Goal: Contribute content

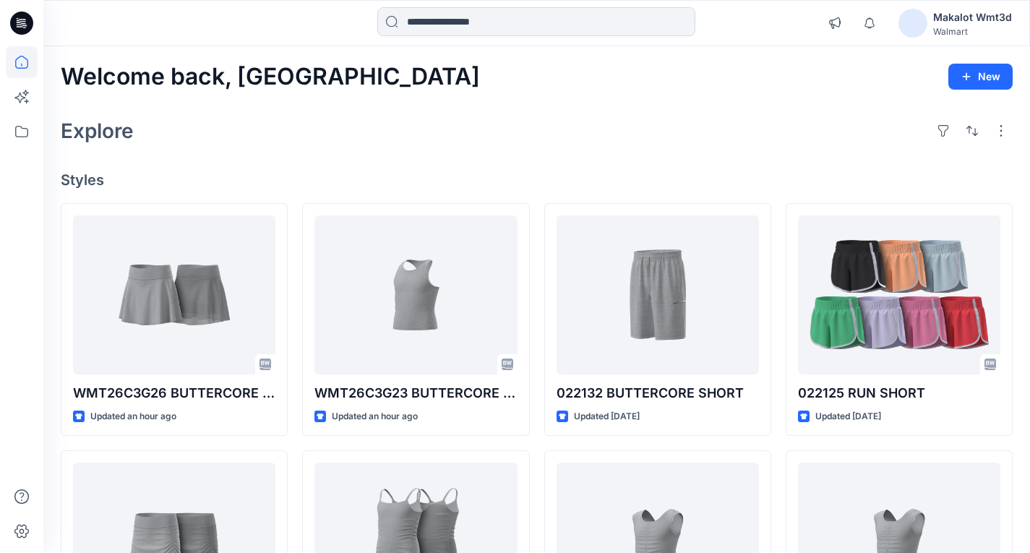
click at [604, 86] on div "Welcome back, Makalot New" at bounding box center [536, 77] width 951 height 27
click at [467, 118] on div "Explore" at bounding box center [536, 130] width 951 height 35
click at [967, 14] on div "Makalot Wmt3d" at bounding box center [972, 17] width 79 height 17
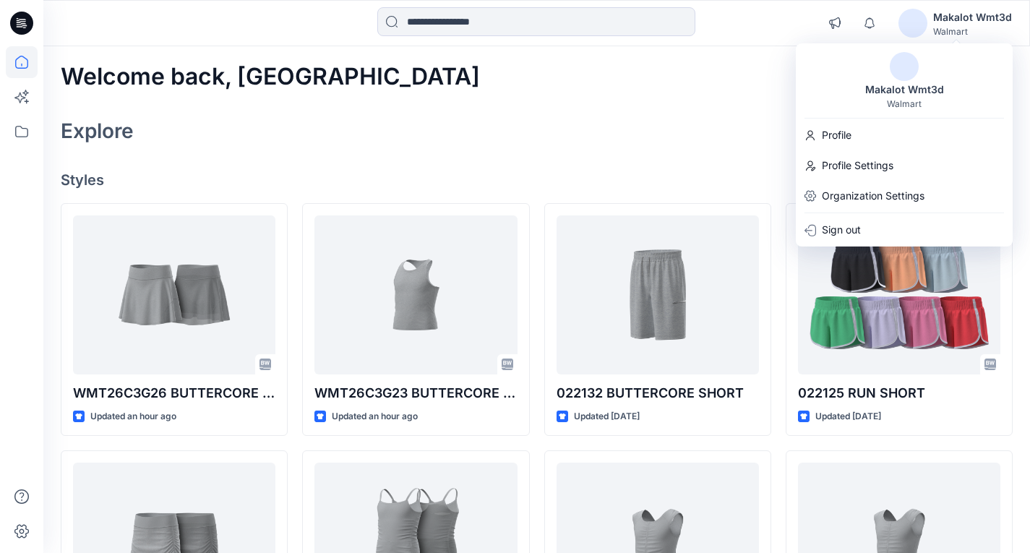
click at [675, 130] on div "Explore" at bounding box center [536, 130] width 951 height 35
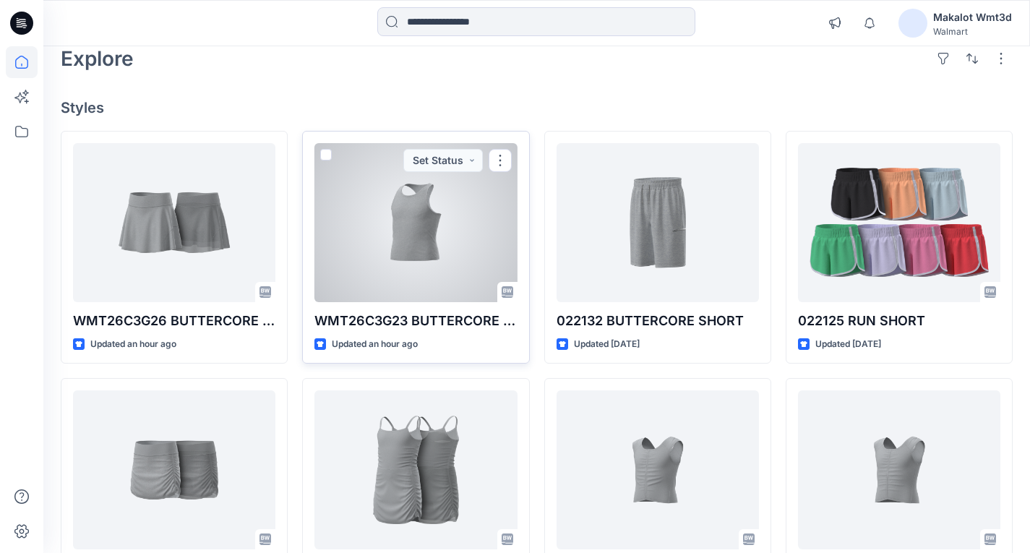
scroll to position [144, 0]
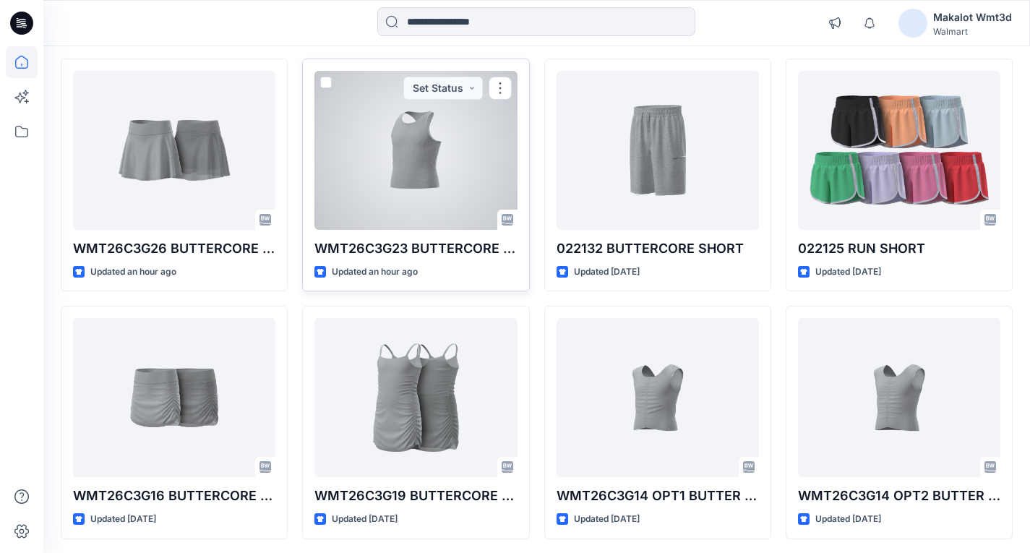
click at [428, 167] on div at bounding box center [415, 150] width 202 height 159
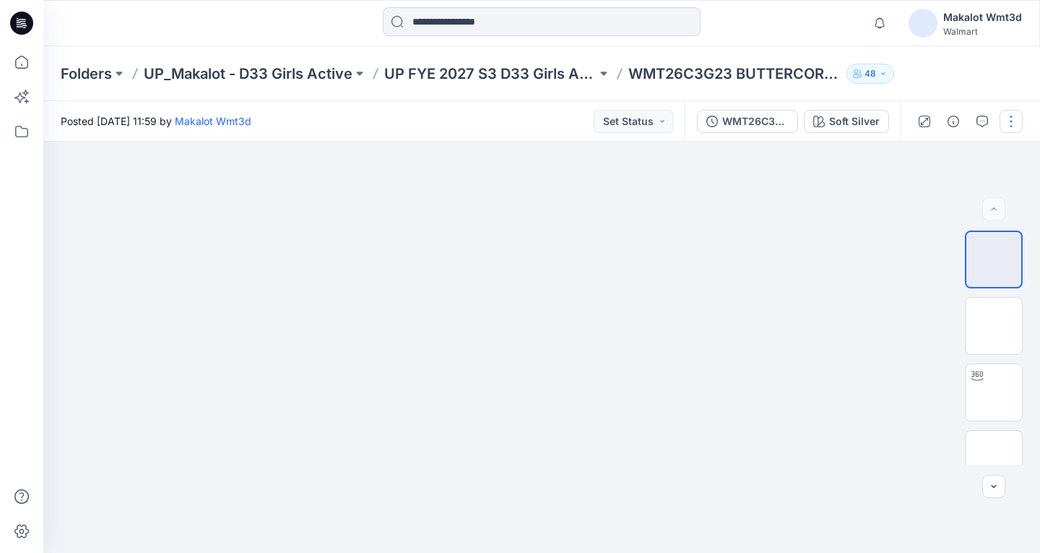
click at [1005, 124] on button "button" at bounding box center [1011, 121] width 23 height 23
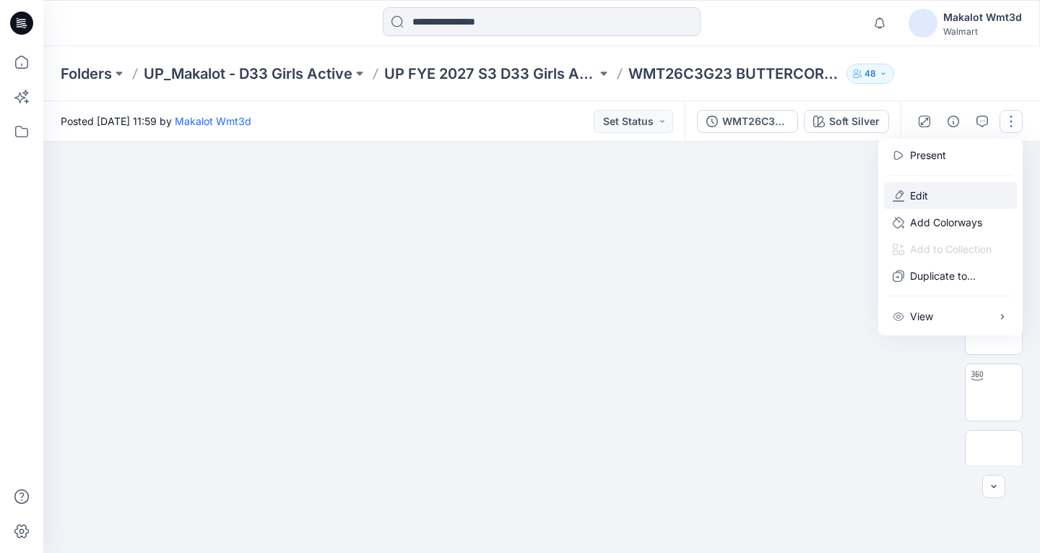
click at [922, 193] on p "Edit" at bounding box center [919, 195] width 18 height 15
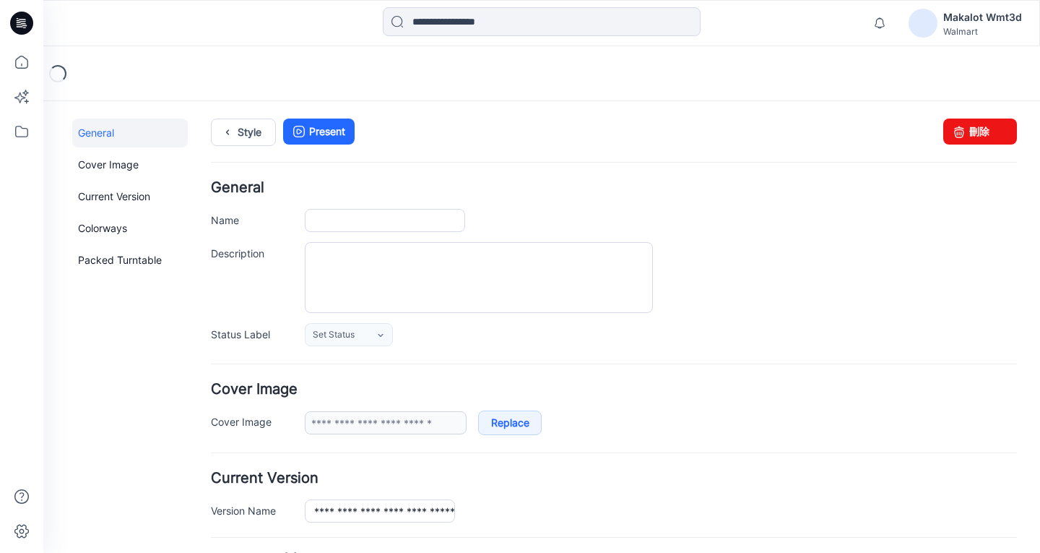
type input "**********"
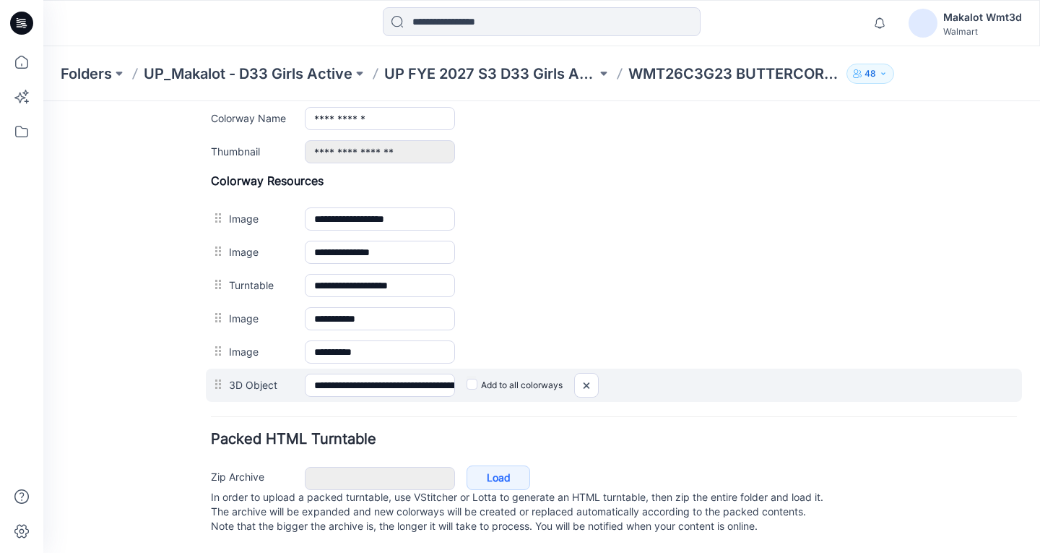
scroll to position [553, 0]
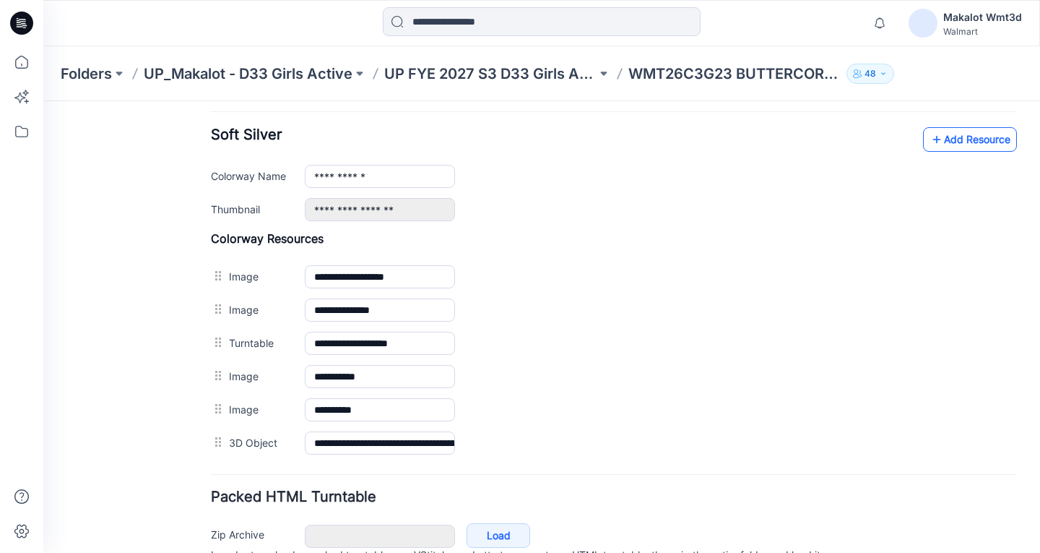
click at [965, 137] on link "Add Resource" at bounding box center [970, 139] width 94 height 25
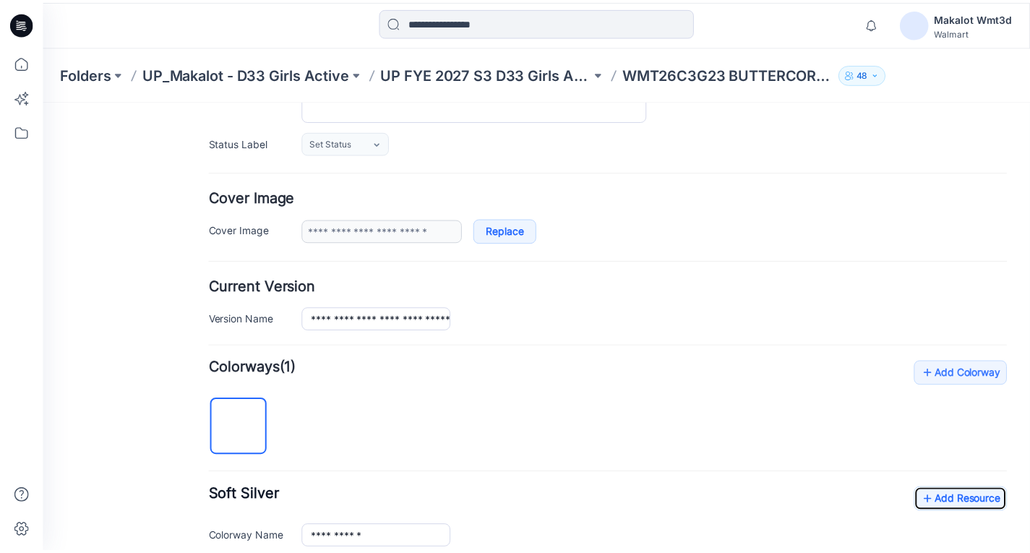
scroll to position [119, 0]
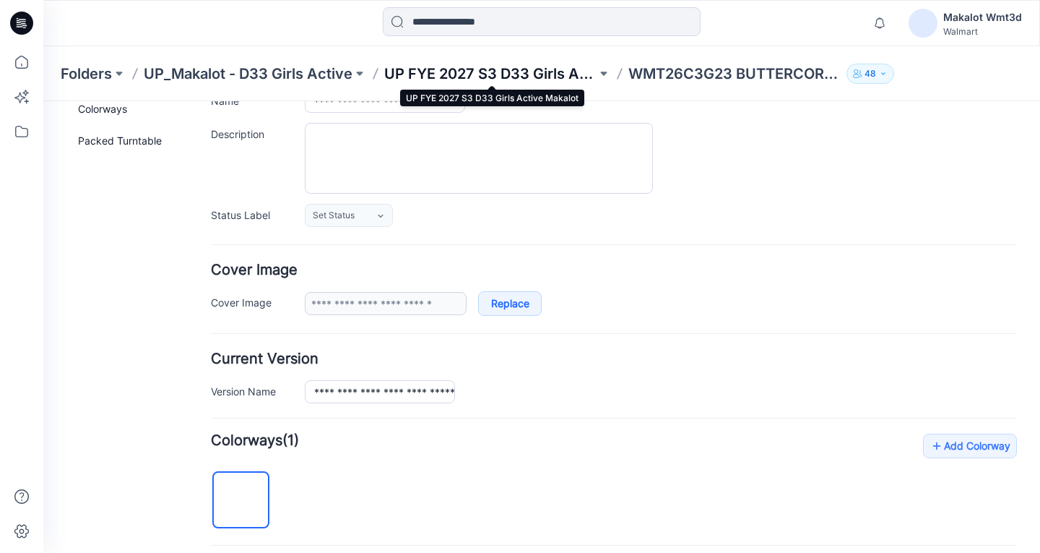
click at [465, 77] on p "UP FYE 2027 S3 D33 Girls Active Makalot" at bounding box center [490, 74] width 212 height 20
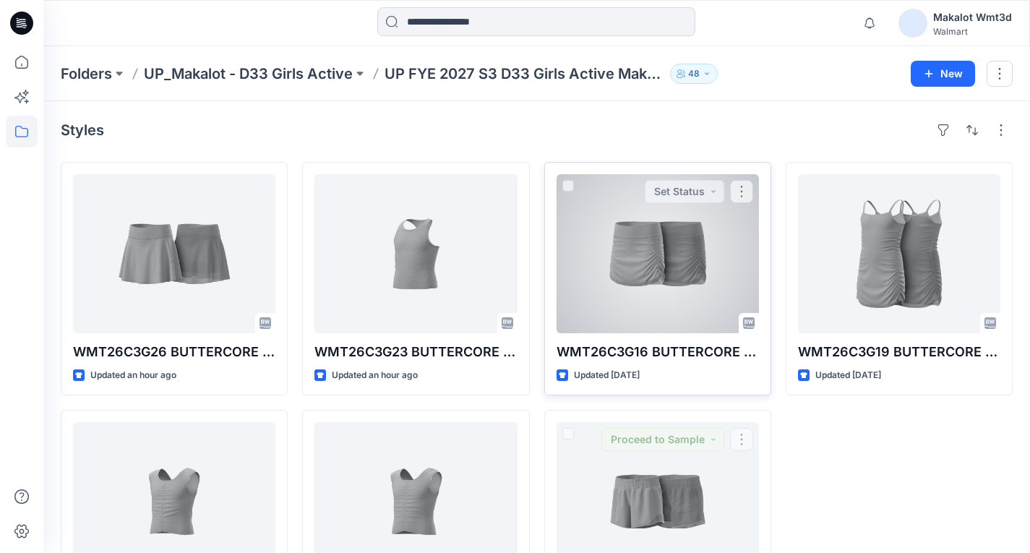
scroll to position [72, 0]
